Goal: Information Seeking & Learning: Check status

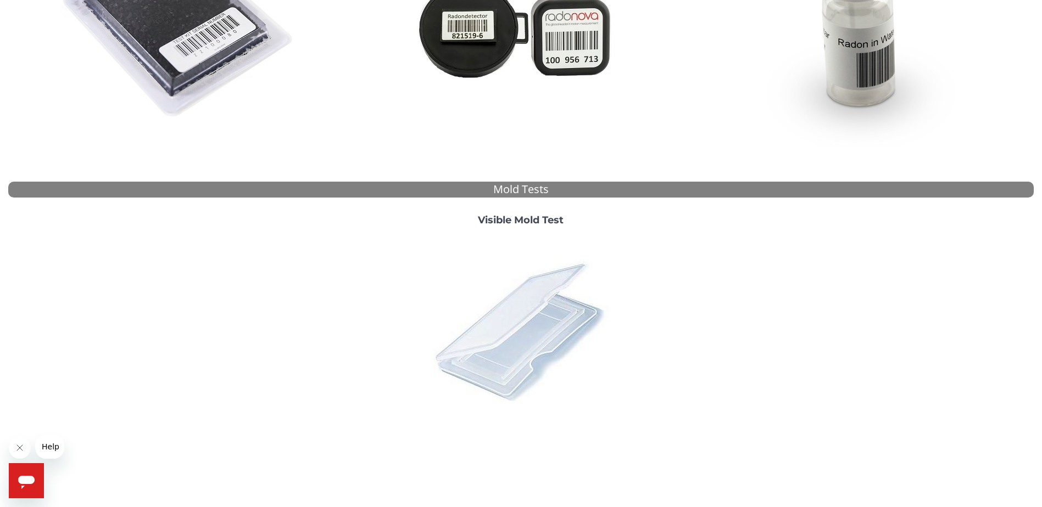
scroll to position [295, 0]
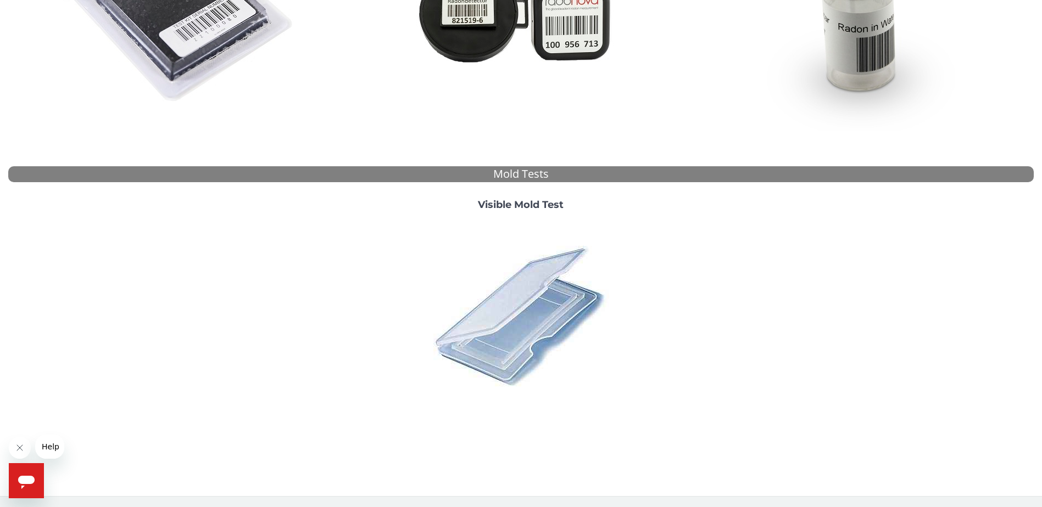
click at [539, 205] on strong "Visible Mold Test" at bounding box center [521, 205] width 86 height 12
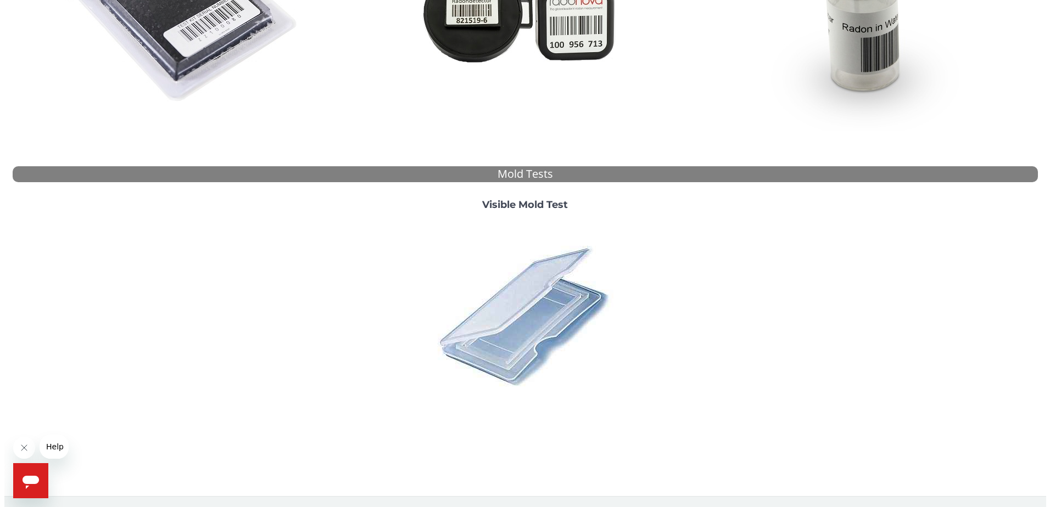
scroll to position [0, 0]
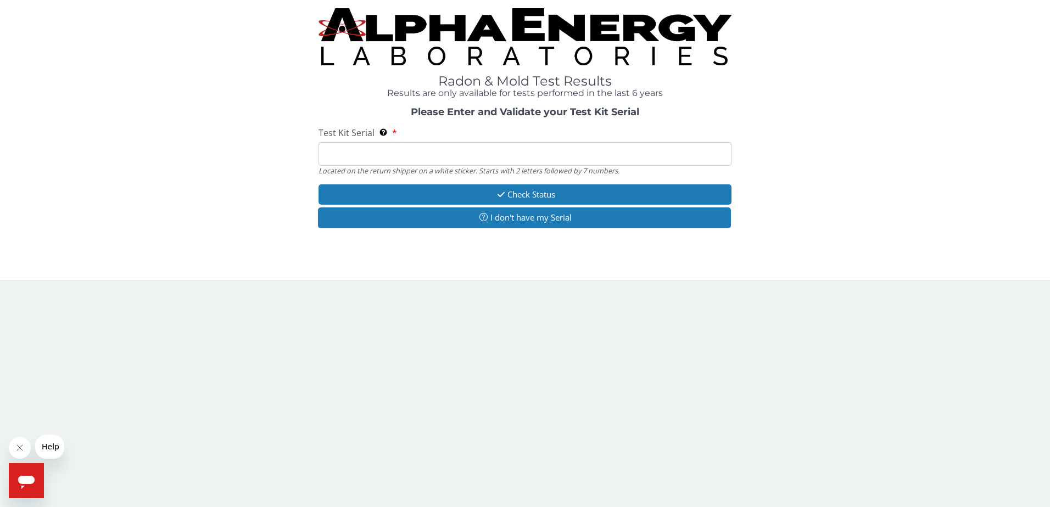
click at [469, 154] on input "Test Kit Serial Located on the return shipper on a white sticker. Starts with 2…" at bounding box center [524, 154] width 413 height 24
type input "ML178066"
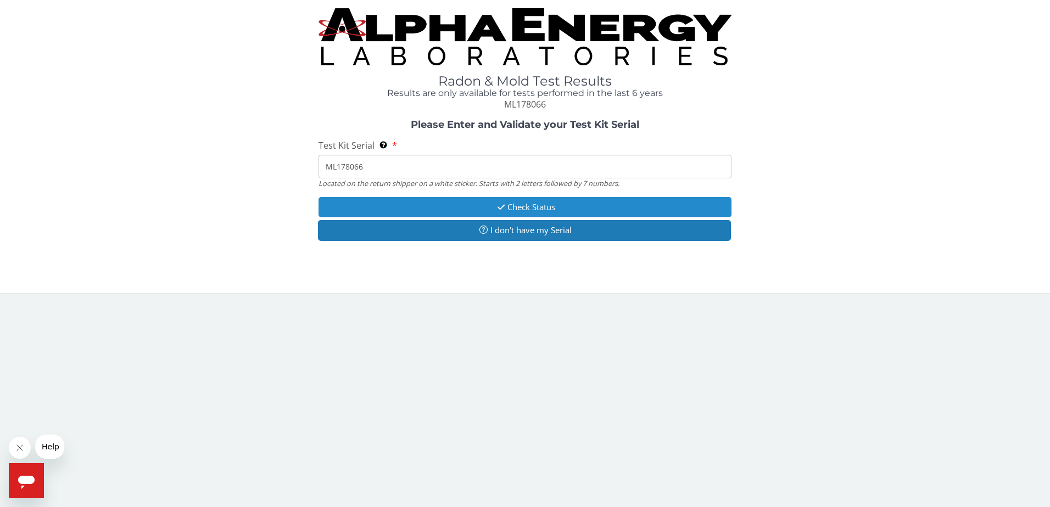
click at [523, 207] on button "Check Status" at bounding box center [524, 207] width 413 height 20
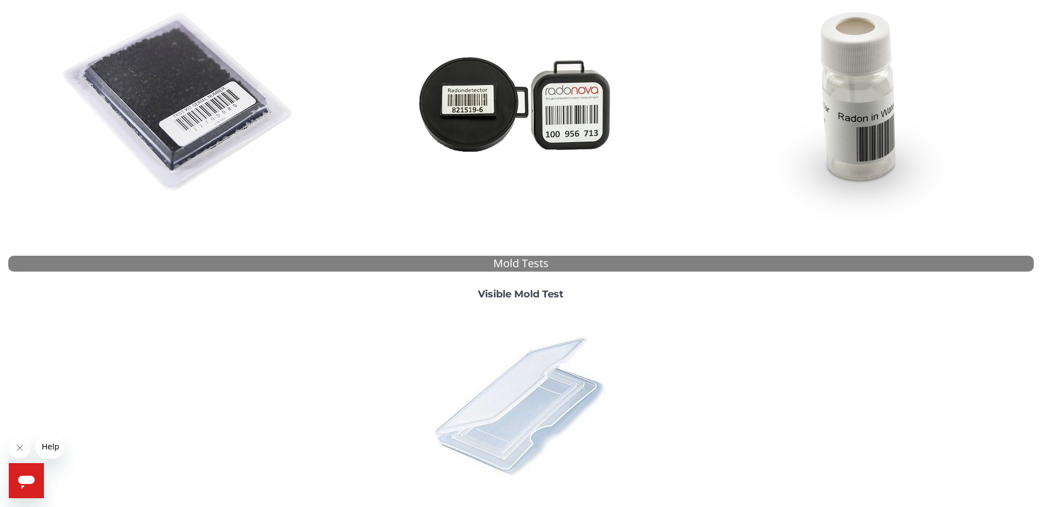
scroll to position [220, 0]
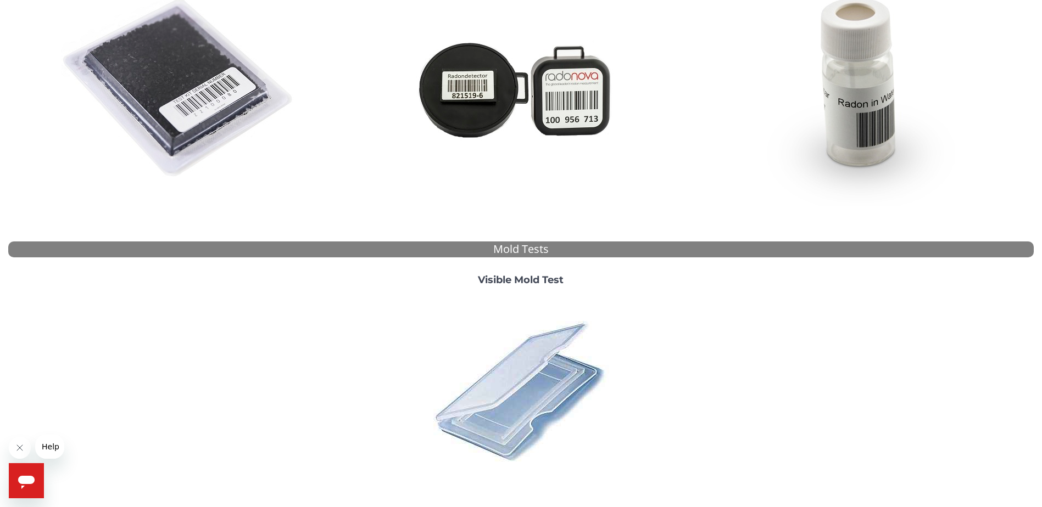
click at [517, 279] on strong "Visible Mold Test" at bounding box center [521, 280] width 86 height 12
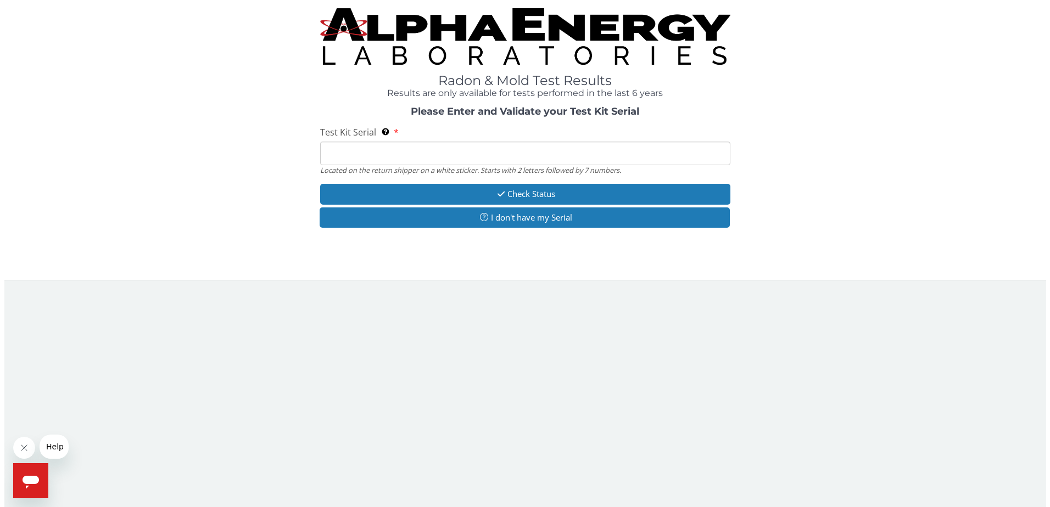
scroll to position [0, 0]
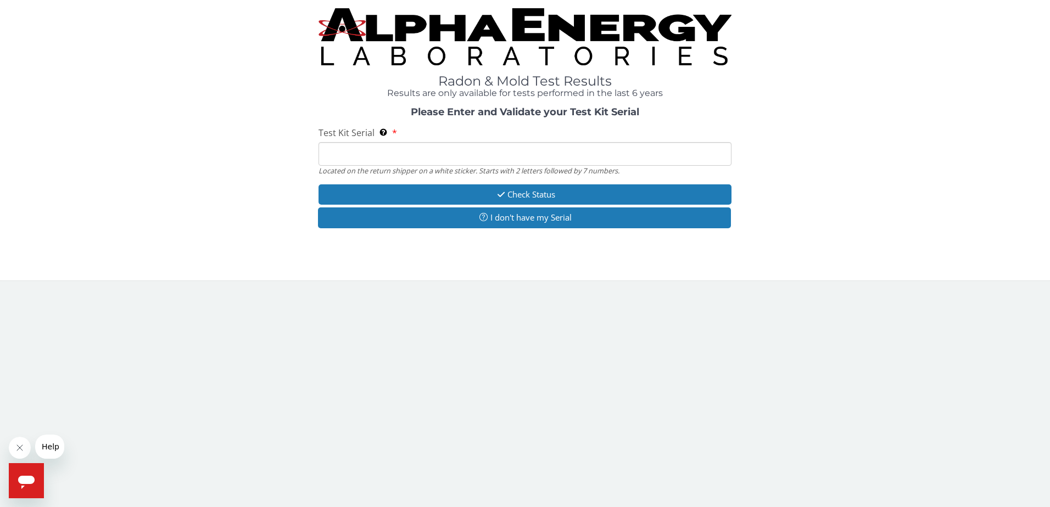
click at [443, 158] on input "Test Kit Serial Located on the return shipper on a white sticker. Starts with 2…" at bounding box center [524, 154] width 413 height 24
type input "ML179187"
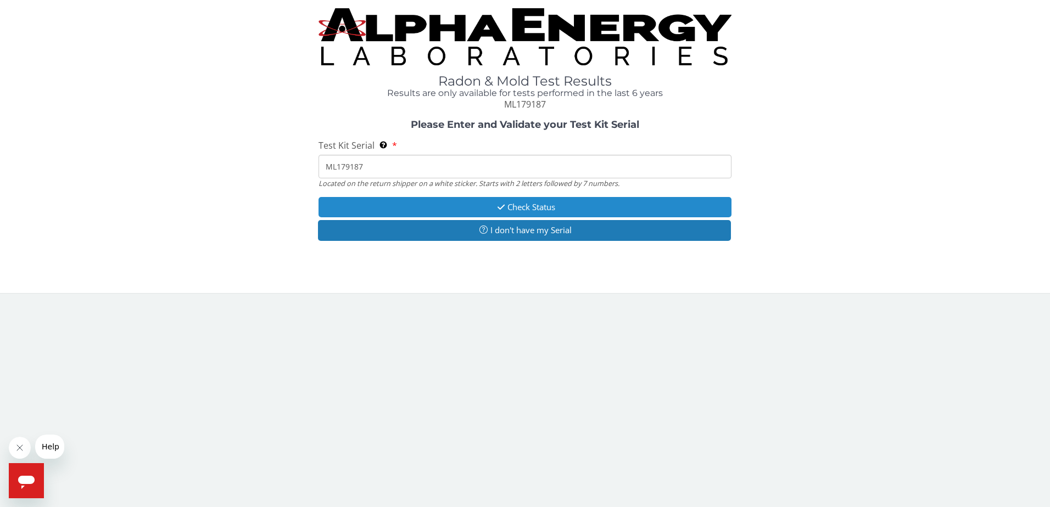
click at [483, 203] on button "Check Status" at bounding box center [524, 207] width 413 height 20
